Goal: Task Accomplishment & Management: Manage account settings

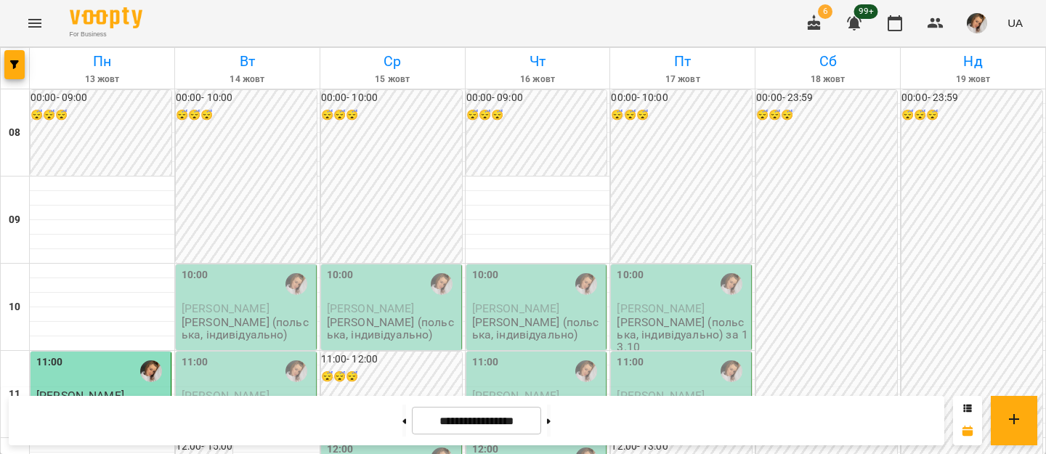
scroll to position [89, 0]
click at [264, 302] on p "[PERSON_NAME]" at bounding box center [247, 308] width 131 height 12
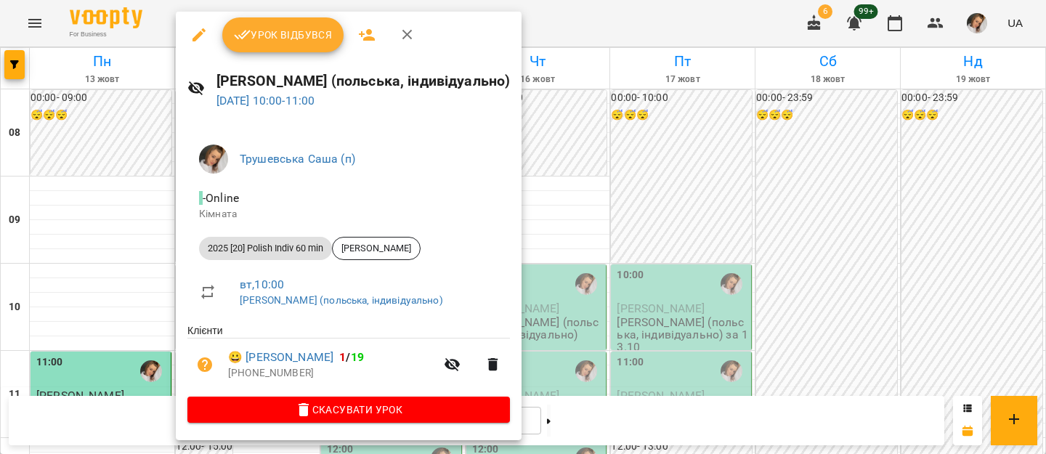
click at [274, 45] on button "Урок відбувся" at bounding box center [283, 34] width 122 height 35
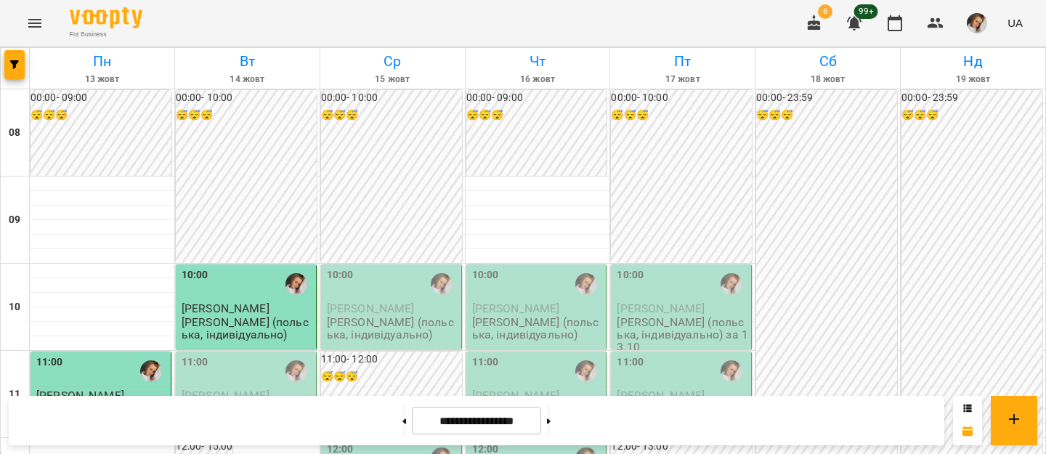
scroll to position [174, 0]
click at [239, 403] on p "[PERSON_NAME] (польська, індивідуально)" at bounding box center [247, 415] width 131 height 25
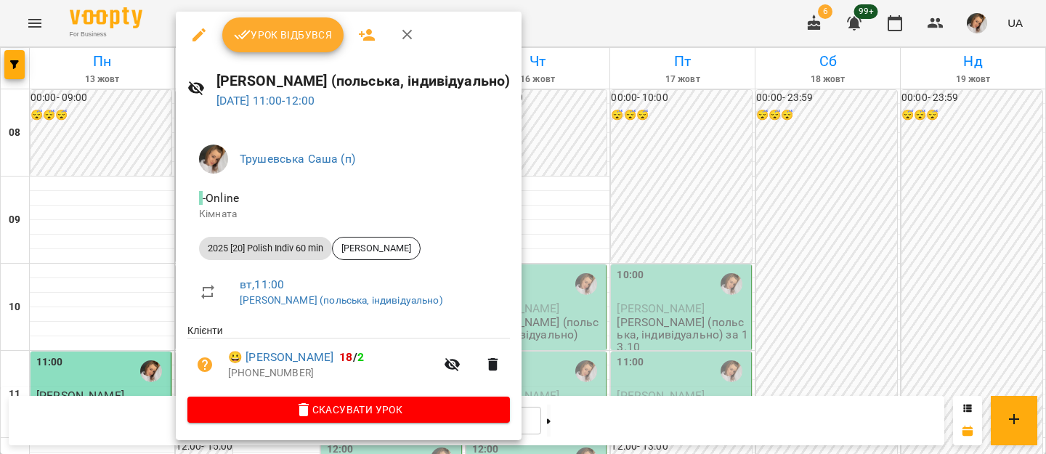
click at [260, 52] on div "Урок відбувся" at bounding box center [349, 35] width 346 height 46
click at [258, 29] on span "Урок відбувся" at bounding box center [283, 34] width 99 height 17
